Goal: Task Accomplishment & Management: Use online tool/utility

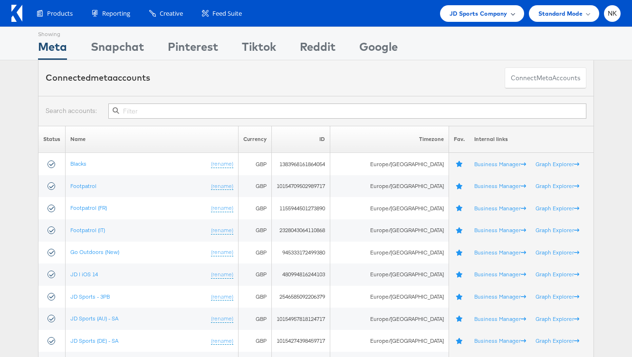
click at [460, 13] on span "JD Sports Company" at bounding box center [479, 14] width 58 height 10
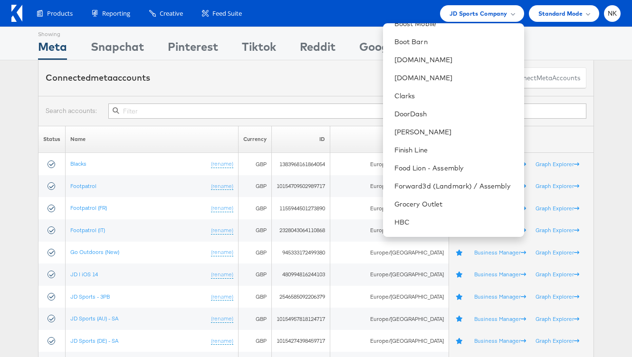
scroll to position [412, 0]
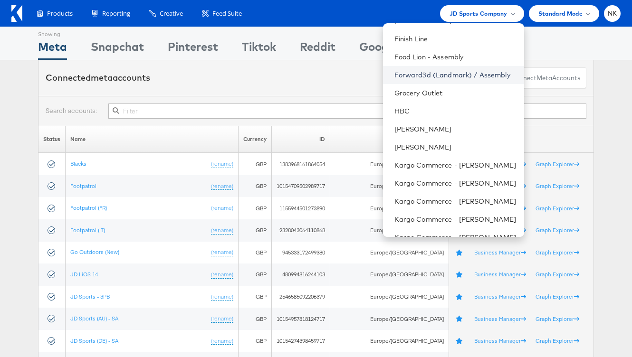
click at [447, 78] on link "Forward3d (Landmark) / Assembly" at bounding box center [455, 75] width 122 height 10
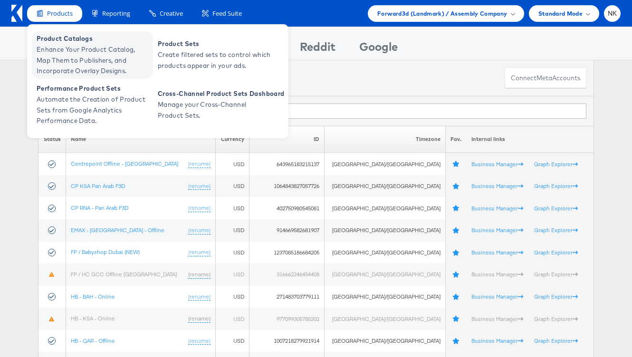
click at [57, 44] on span "Enhance Your Product Catalog, Map Them to Publishers, and Incorporate Overlay D…" at bounding box center [94, 60] width 114 height 32
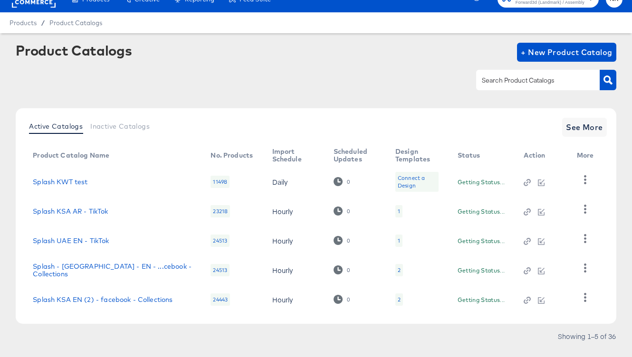
scroll to position [16, 0]
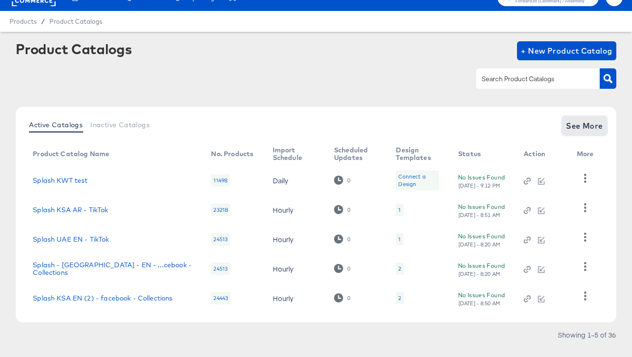
click at [578, 129] on span "See More" at bounding box center [584, 125] width 37 height 13
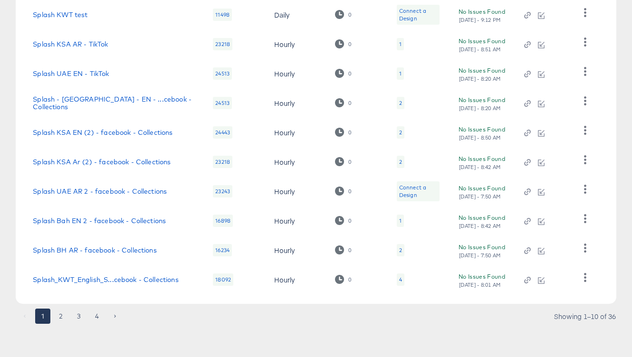
scroll to position [0, 0]
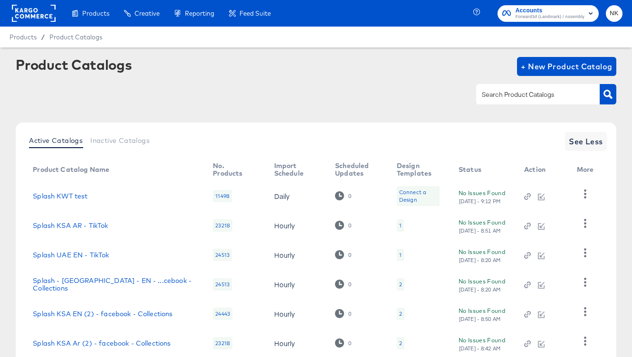
click at [516, 99] on input "text" at bounding box center [530, 94] width 101 height 11
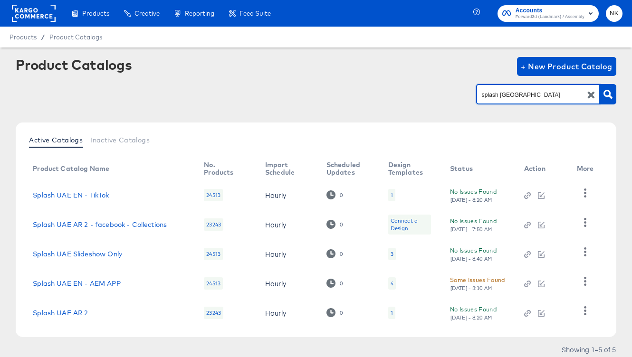
drag, startPoint x: 528, startPoint y: 98, endPoint x: 502, endPoint y: 96, distance: 26.2
click at [502, 96] on input "splash uae" at bounding box center [530, 94] width 101 height 11
type input "splash"
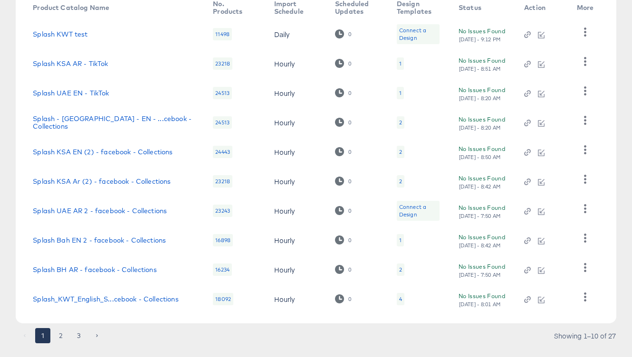
scroll to position [182, 0]
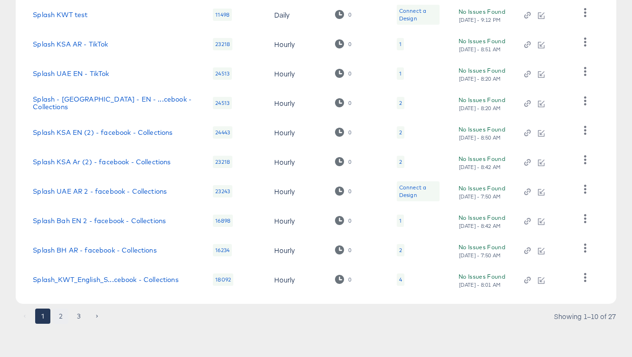
click at [63, 318] on button "2" at bounding box center [60, 316] width 15 height 15
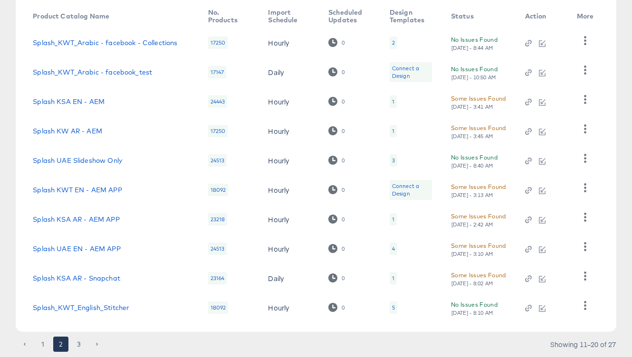
scroll to position [154, 0]
click at [74, 346] on button "3" at bounding box center [78, 343] width 15 height 15
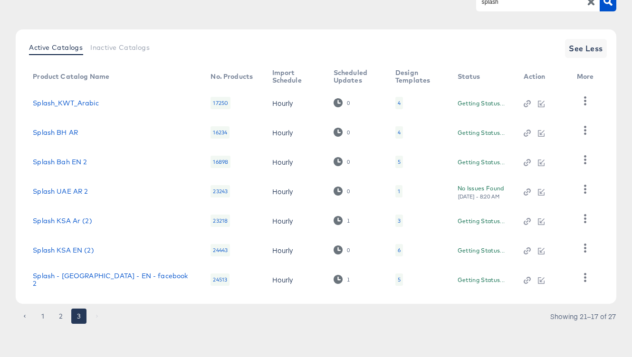
scroll to position [93, 0]
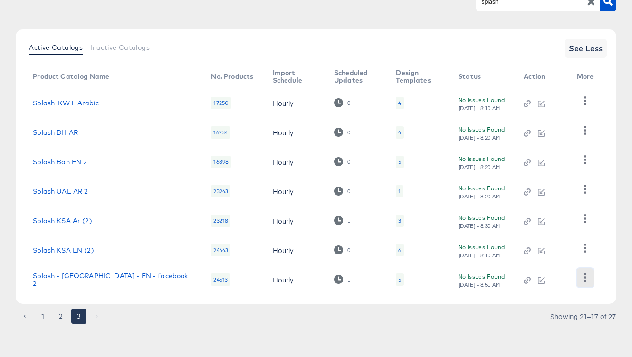
click at [586, 279] on icon "button" at bounding box center [585, 277] width 9 height 9
click at [629, 236] on article "Product Catalogs + New Product Catalog splash Active Catalogs Inactive Catalogs…" at bounding box center [316, 155] width 632 height 403
click at [108, 279] on link "Splash - UAE - EN - facebook 2" at bounding box center [112, 279] width 159 height 15
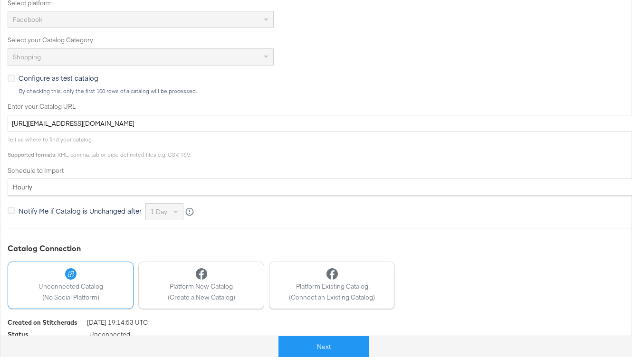
scroll to position [280, 0]
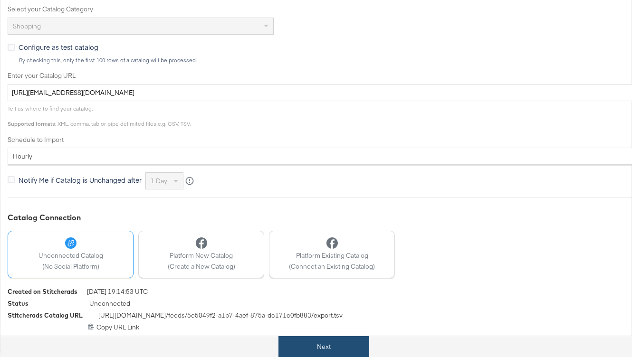
click at [311, 348] on button "Next" at bounding box center [323, 346] width 91 height 21
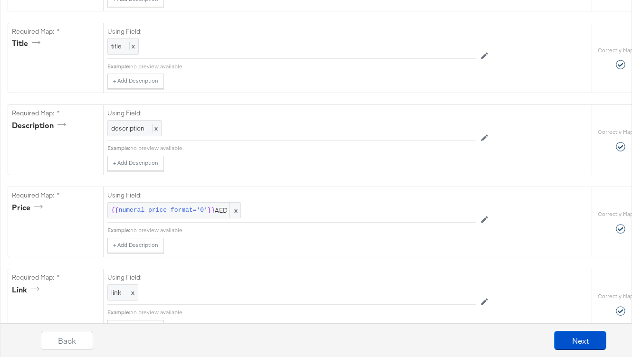
scroll to position [0, 0]
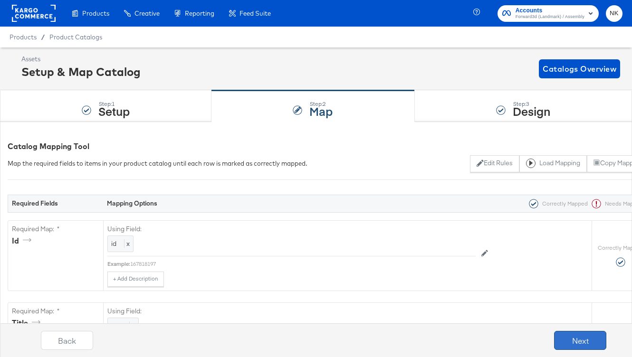
click at [567, 344] on button "Next" at bounding box center [580, 340] width 52 height 19
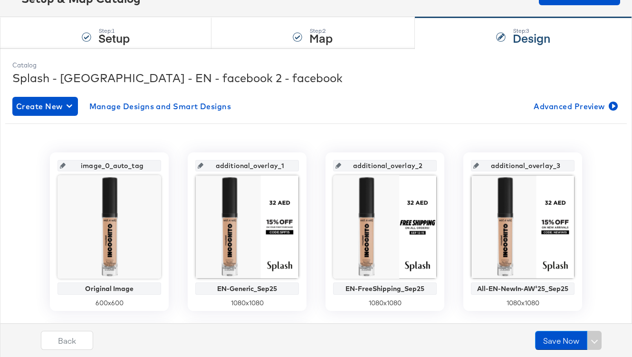
scroll to position [72, 0]
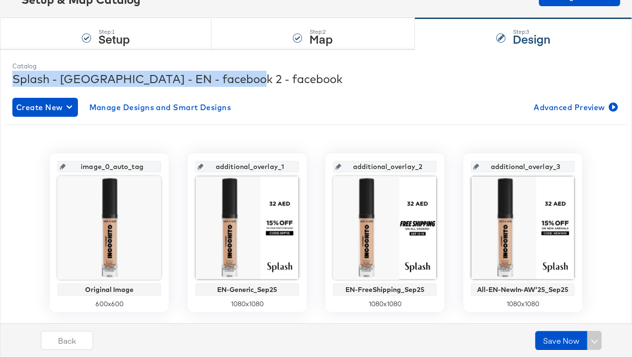
drag, startPoint x: 246, startPoint y: 81, endPoint x: 10, endPoint y: 81, distance: 235.2
click at [10, 81] on div "Catalog Splash - UAE - EN - facebook 2 - facebook Create New Manage Designs and…" at bounding box center [316, 300] width 617 height 487
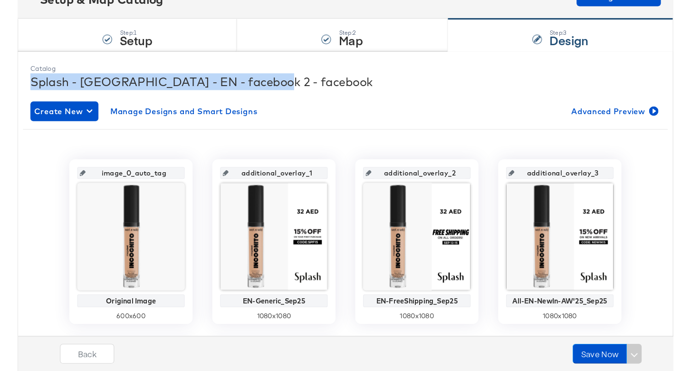
scroll to position [73, 0]
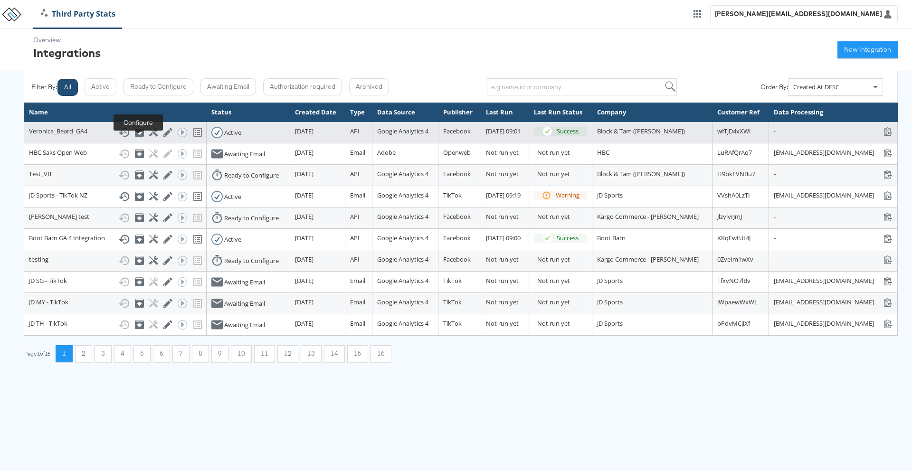
click at [149, 137] on icon at bounding box center [153, 132] width 9 height 9
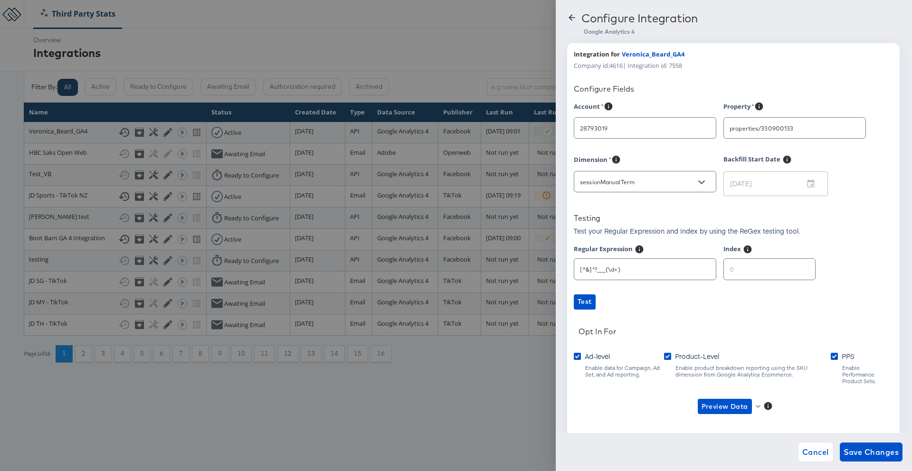
scroll to position [19, 0]
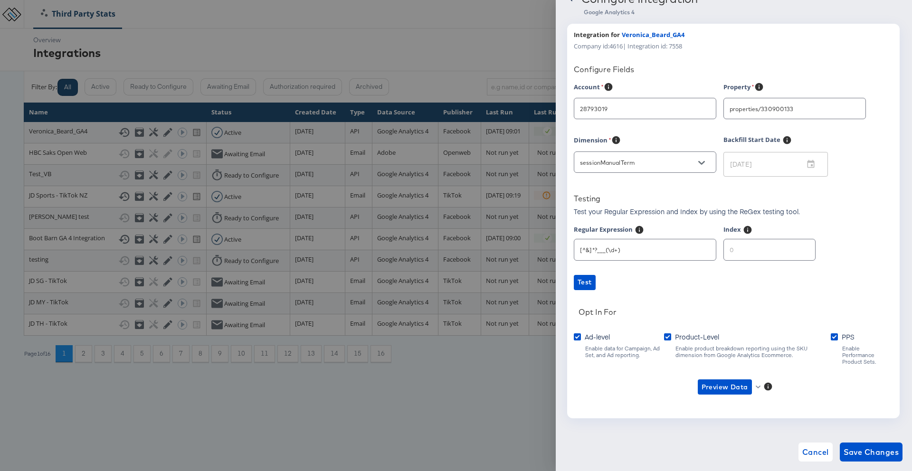
type input "Veronica Beard"
click at [756, 385] on icon "button" at bounding box center [758, 387] width 5 height 5
click at [754, 405] on li "Ad-level GA4 Data" at bounding box center [740, 400] width 93 height 16
click at [755, 384] on span "Preview Data" at bounding box center [728, 387] width 61 height 15
click at [755, 339] on div at bounding box center [456, 235] width 912 height 471
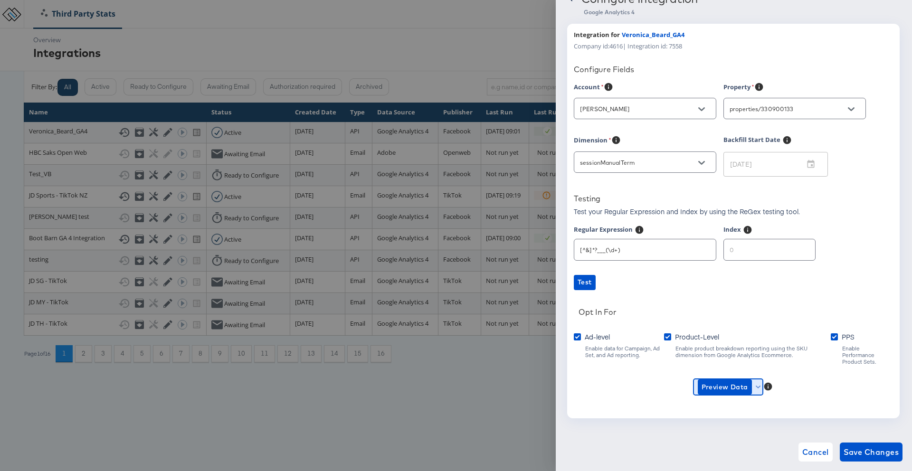
click at [762, 380] on button "Preview Data" at bounding box center [728, 387] width 69 height 15
click at [761, 412] on li "Product-level GA4 Data" at bounding box center [740, 416] width 93 height 16
click at [681, 277] on link "Test" at bounding box center [733, 282] width 319 height 15
click at [757, 385] on icon "button" at bounding box center [758, 387] width 5 height 5
click at [748, 417] on li "Product-level GA4 Data" at bounding box center [740, 416] width 93 height 16
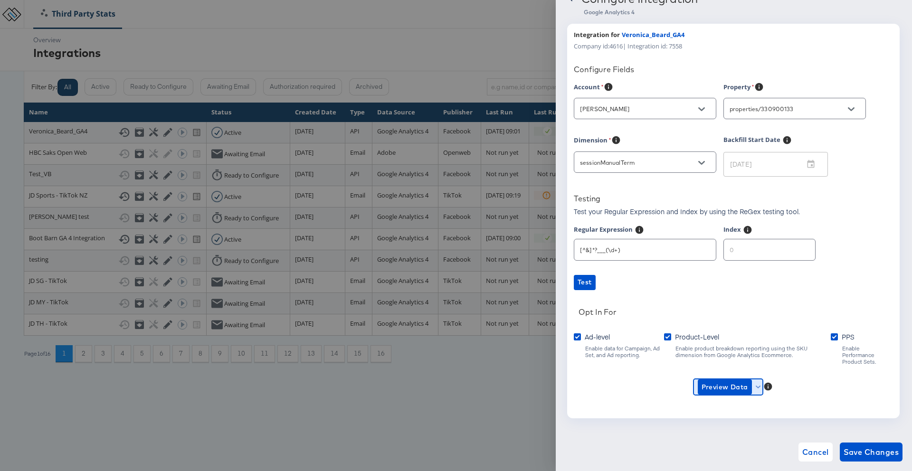
click at [759, 385] on icon "button" at bounding box center [758, 387] width 5 height 5
click at [760, 418] on li "Product-level GA4 Data" at bounding box center [740, 416] width 93 height 16
